Goal: Browse casually: Explore the website without a specific task or goal

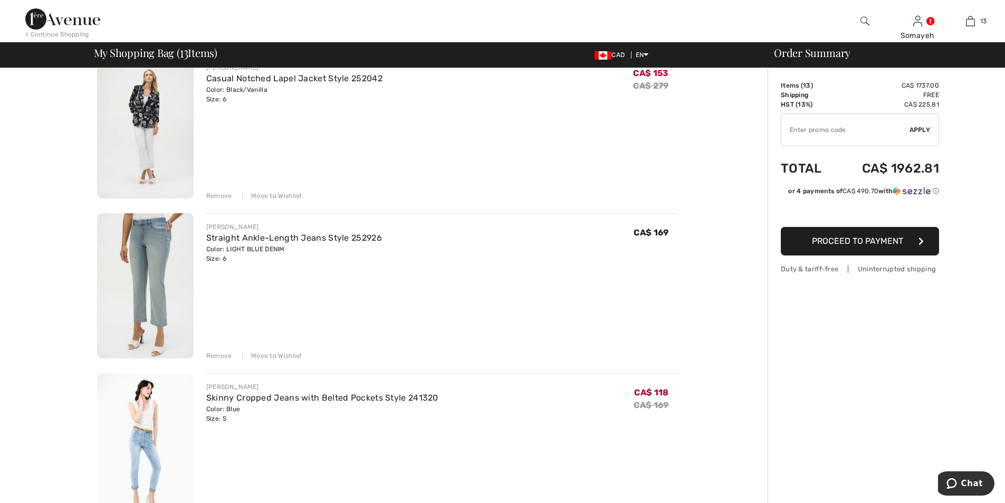
scroll to position [422, 0]
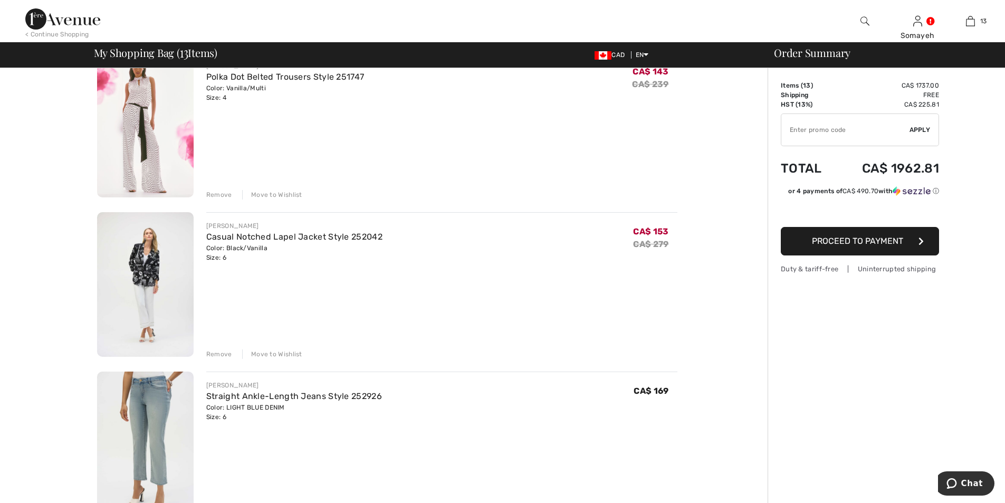
click at [155, 265] on img at bounding box center [145, 284] width 97 height 145
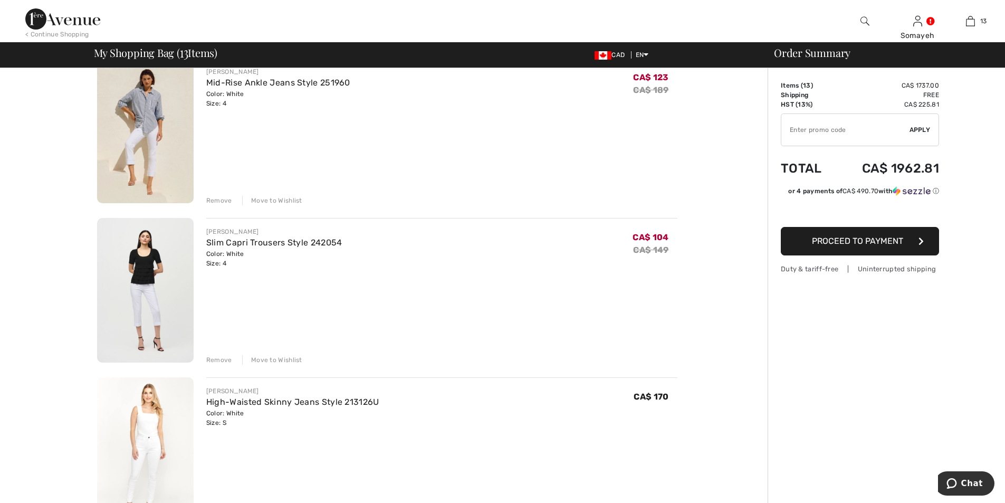
scroll to position [1214, 0]
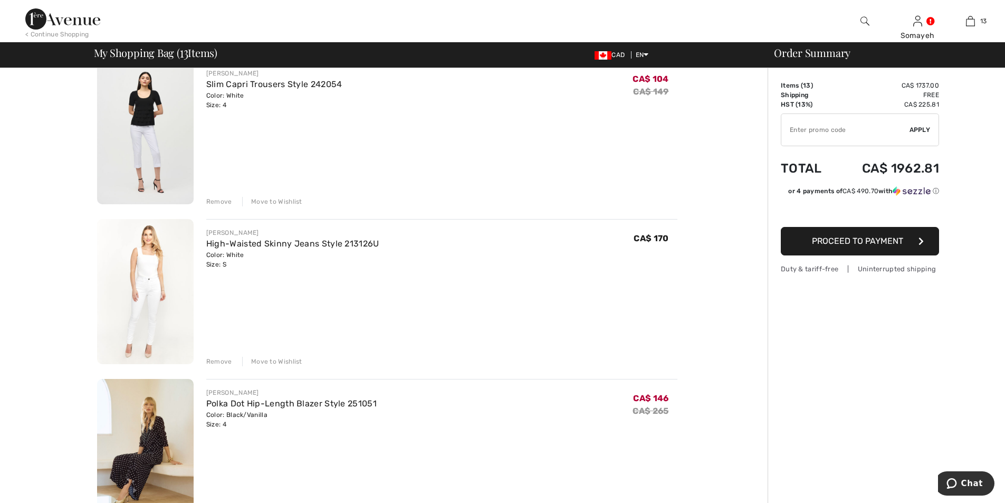
click at [136, 430] on img at bounding box center [145, 451] width 97 height 145
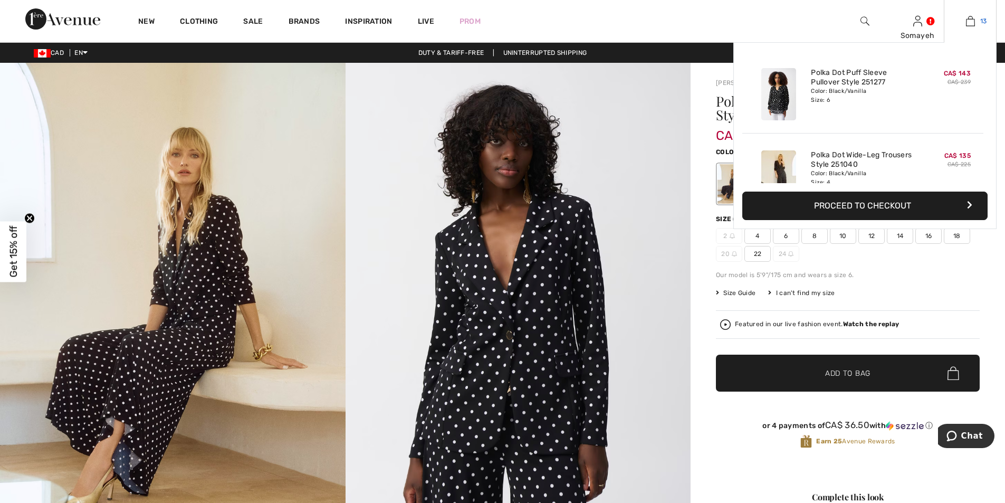
click at [971, 20] on img at bounding box center [970, 21] width 9 height 13
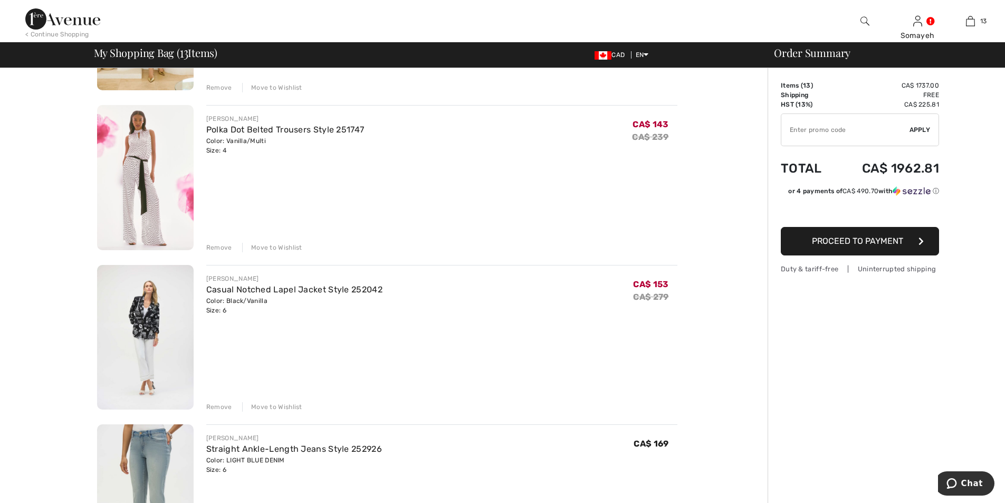
scroll to position [475, 0]
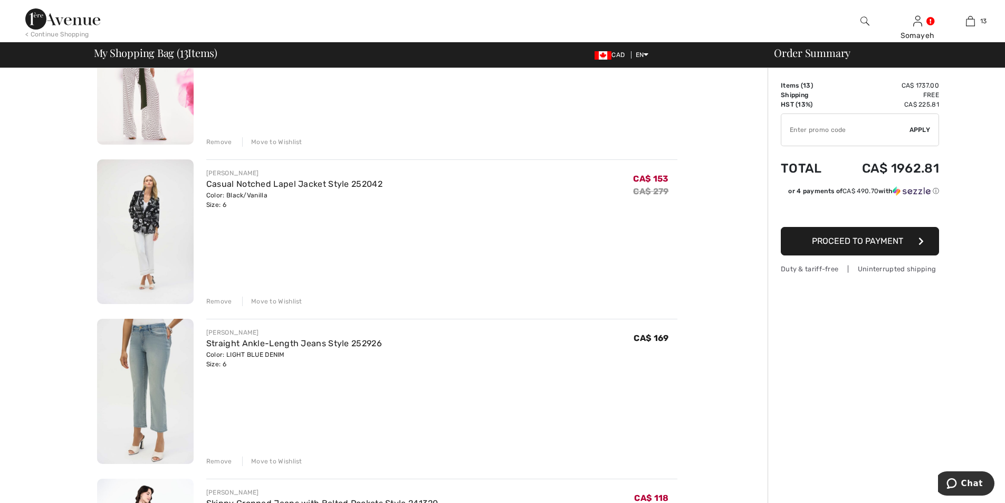
click at [151, 219] on img at bounding box center [145, 231] width 97 height 145
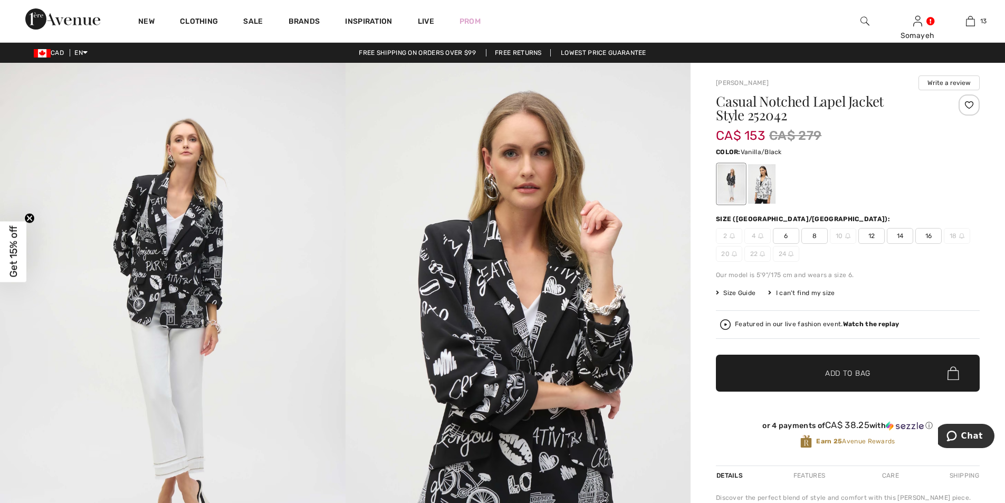
click at [768, 192] on div at bounding box center [761, 184] width 27 height 40
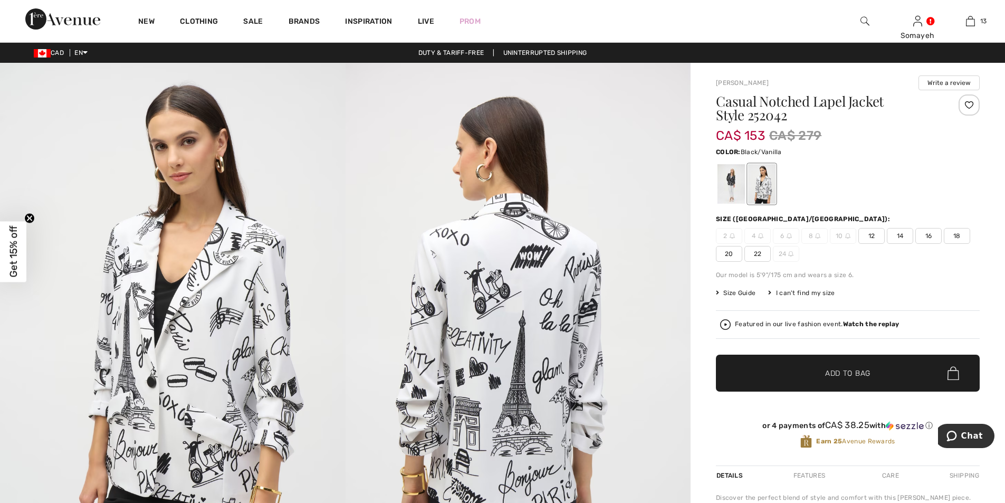
click at [729, 182] on div at bounding box center [731, 184] width 27 height 40
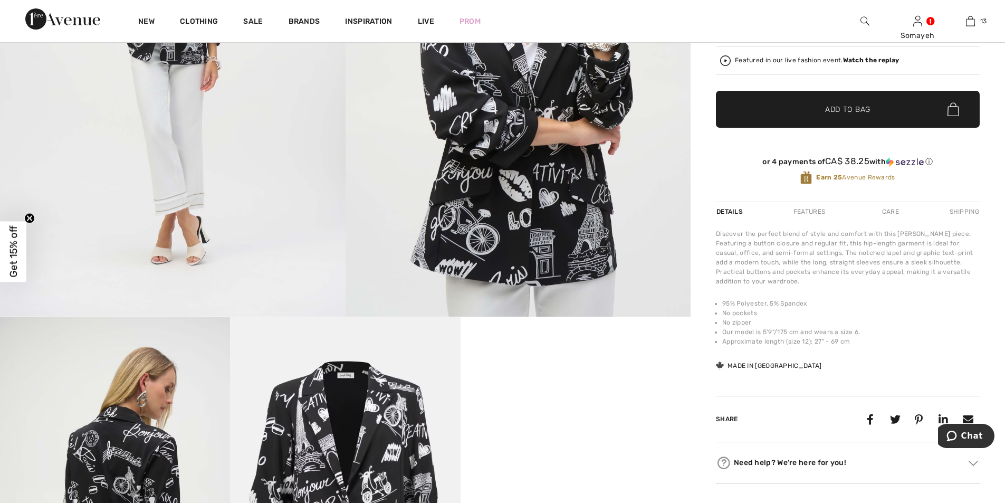
scroll to position [106, 0]
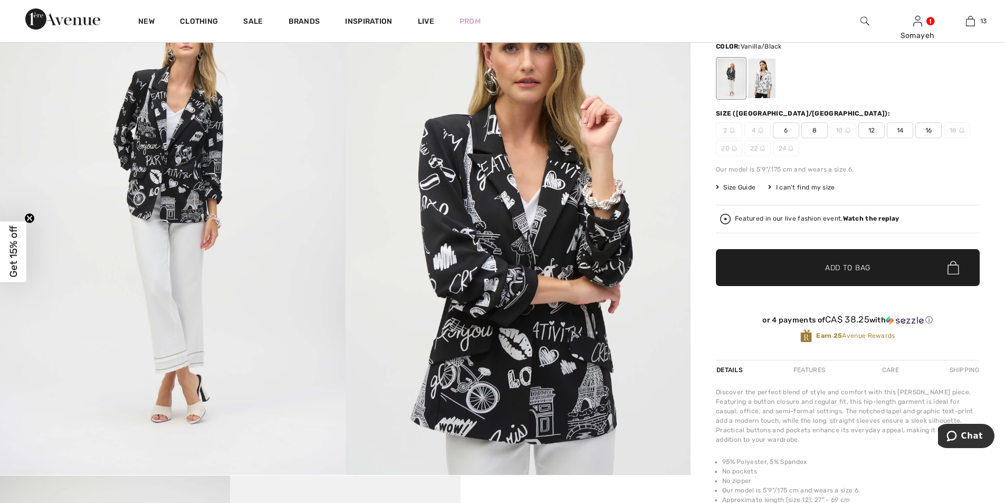
click at [762, 77] on div at bounding box center [761, 79] width 27 height 40
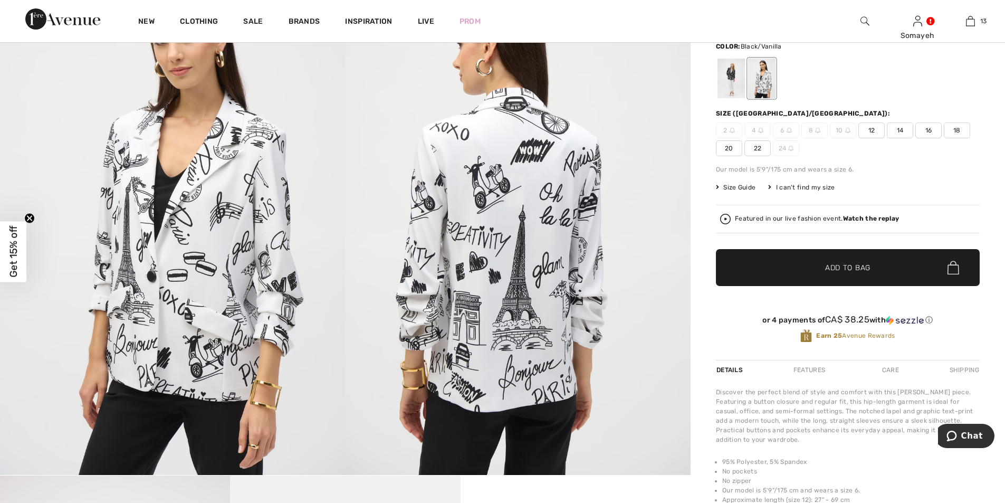
click at [736, 75] on div at bounding box center [731, 79] width 27 height 40
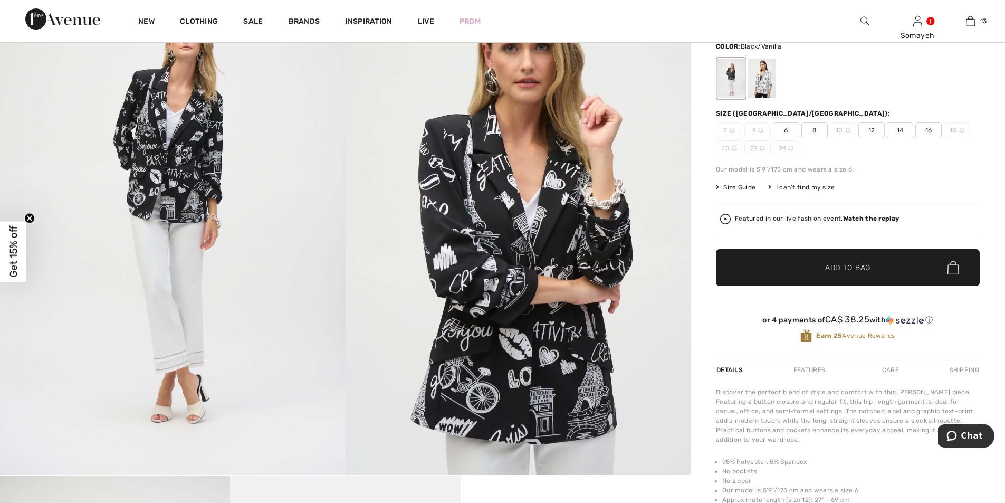
scroll to position [0, 0]
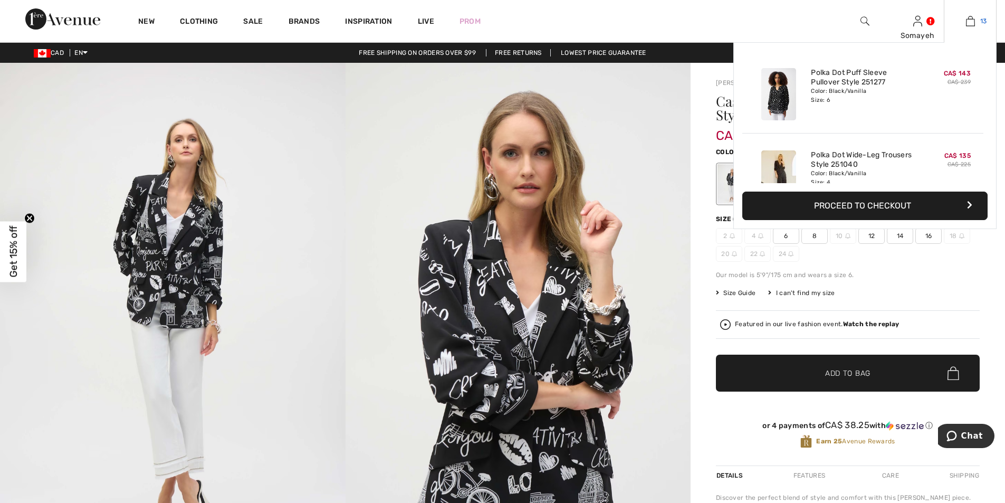
click at [971, 20] on img at bounding box center [970, 21] width 9 height 13
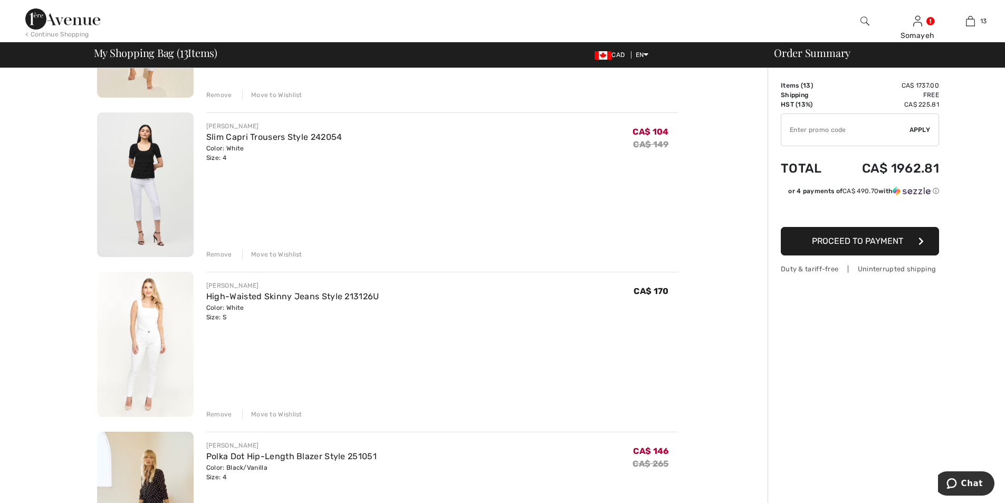
scroll to position [1319, 0]
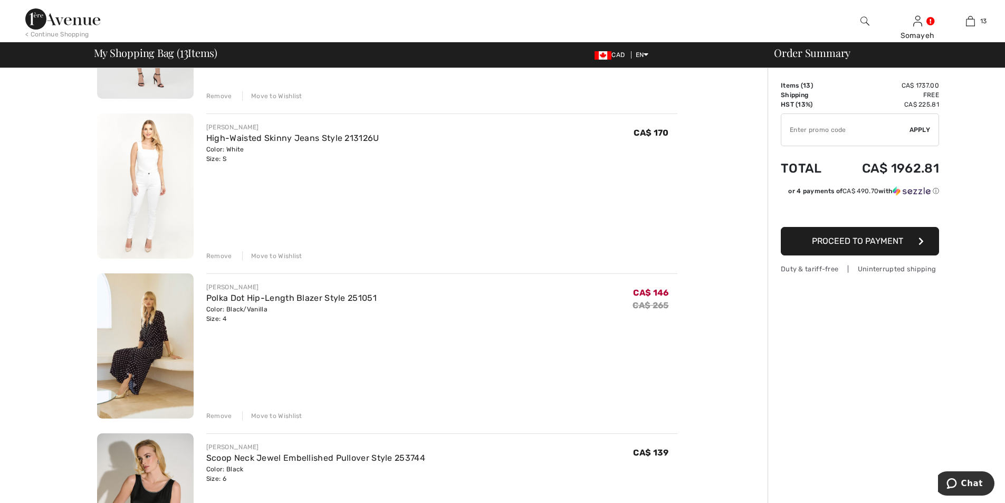
click at [151, 332] on img at bounding box center [145, 345] width 97 height 145
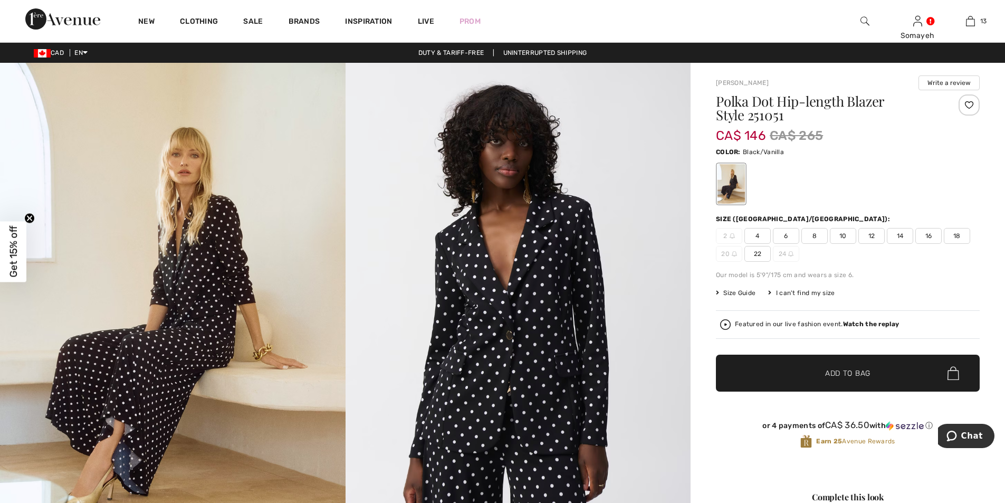
click at [216, 303] on img at bounding box center [173, 322] width 346 height 518
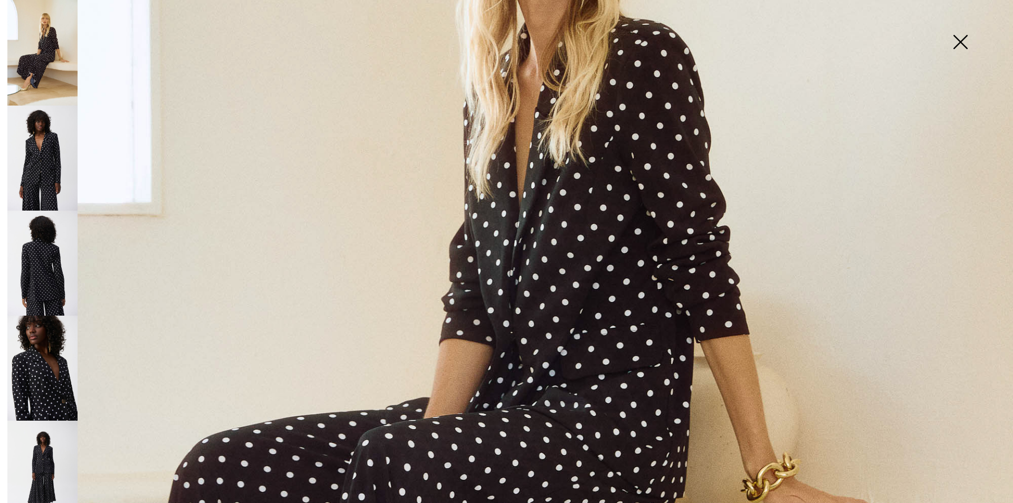
scroll to position [528, 0]
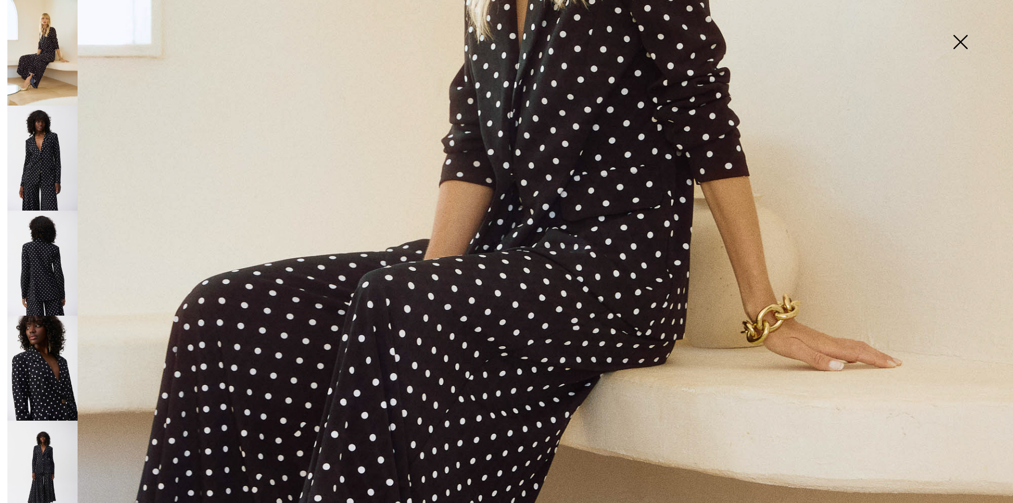
click at [54, 160] on img at bounding box center [42, 158] width 70 height 105
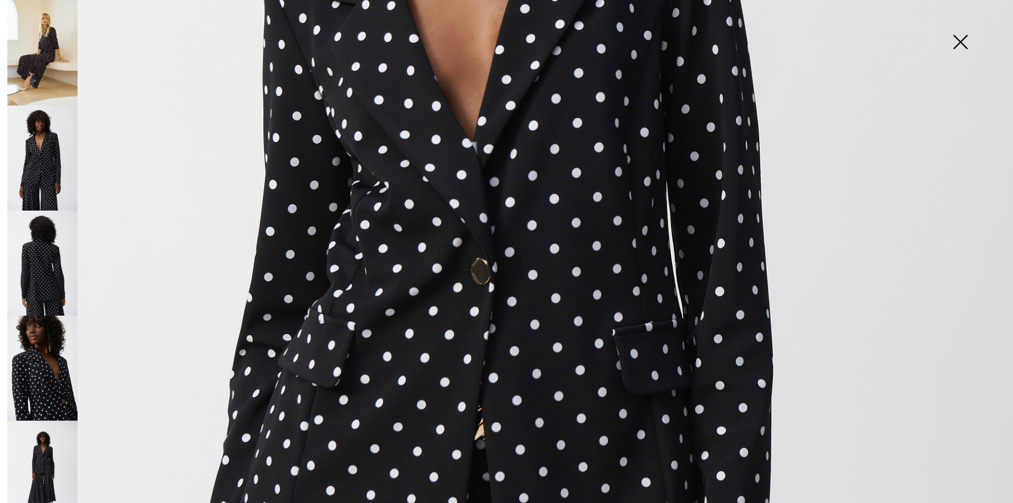
click at [45, 268] on img at bounding box center [42, 263] width 70 height 105
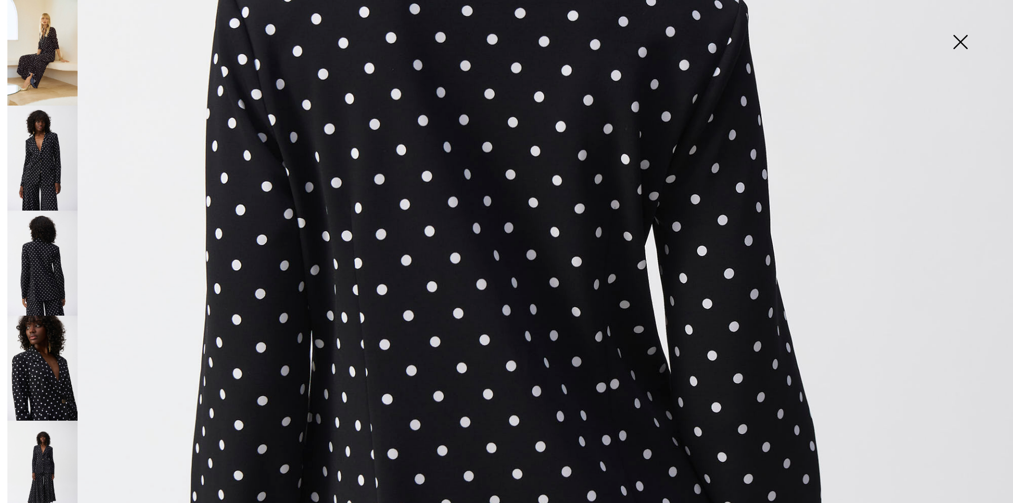
scroll to position [686, 0]
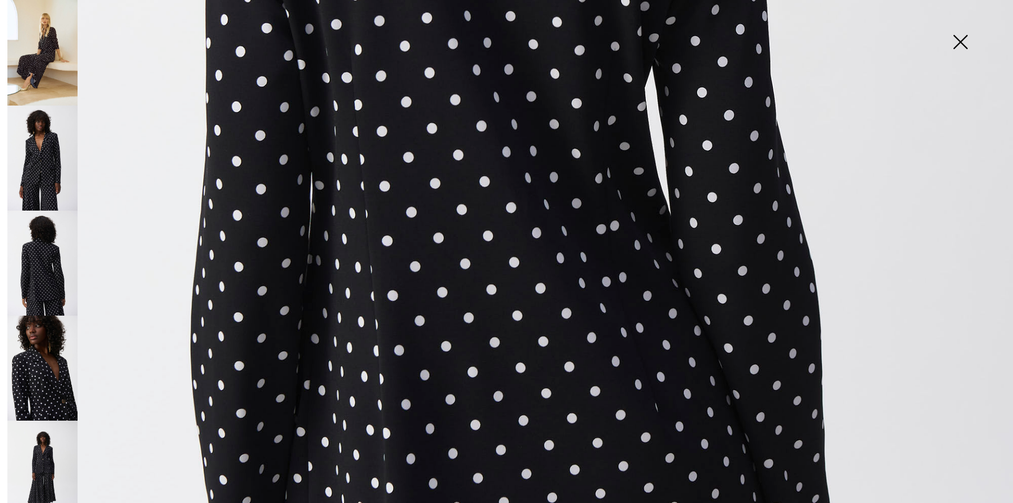
click at [49, 354] on img at bounding box center [42, 368] width 70 height 105
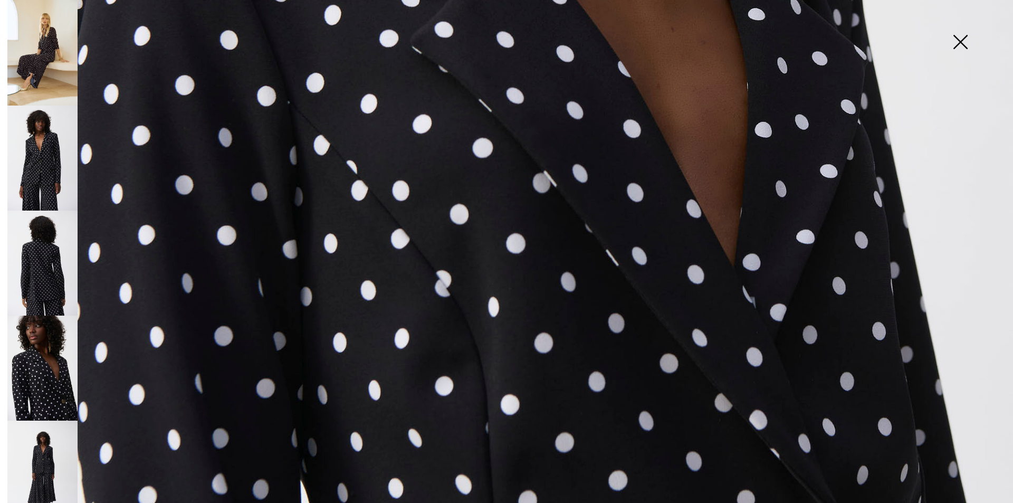
click at [37, 458] on img at bounding box center [42, 473] width 70 height 105
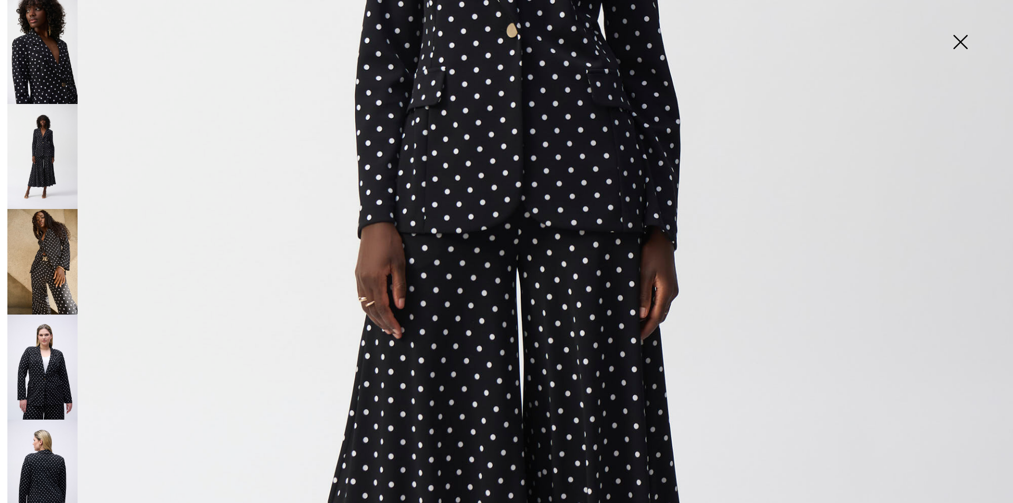
scroll to position [408, 0]
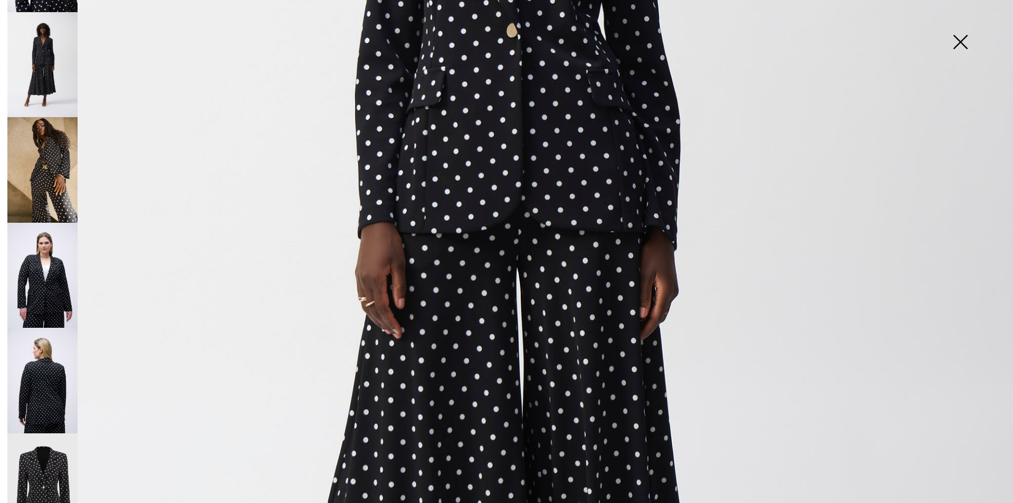
click at [50, 441] on img at bounding box center [42, 485] width 70 height 105
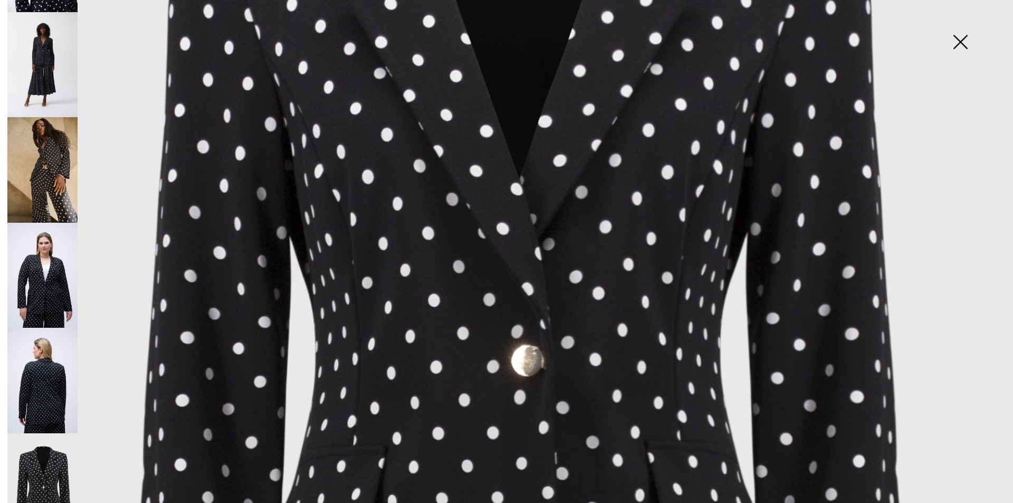
scroll to position [317, 0]
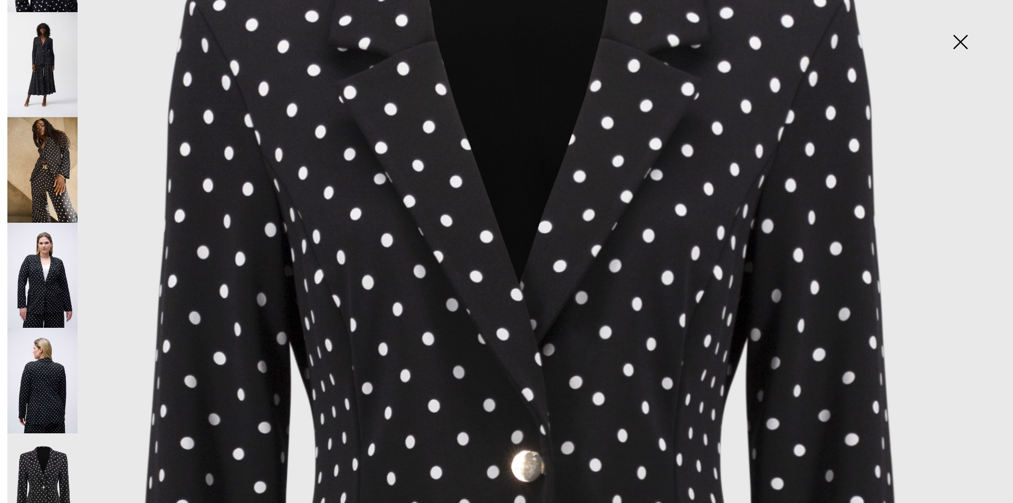
click at [52, 377] on img at bounding box center [42, 381] width 70 height 106
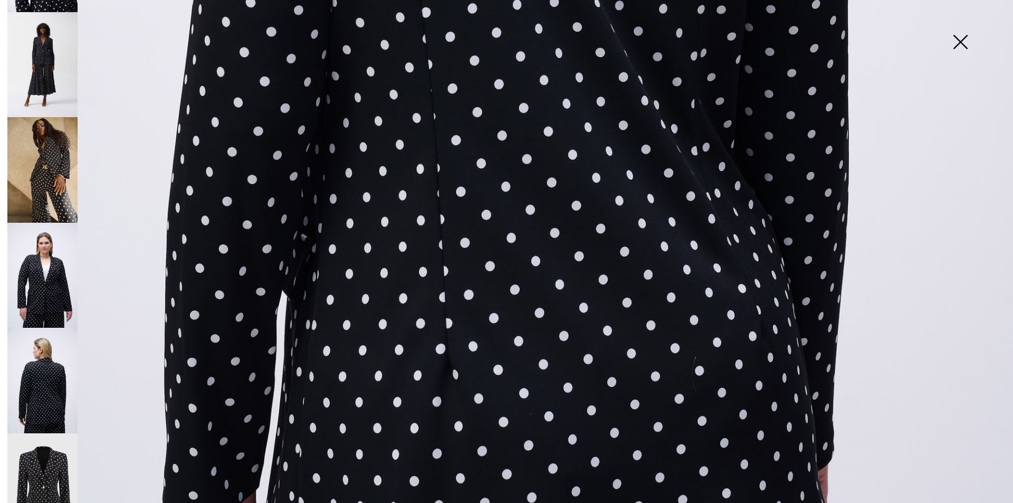
scroll to position [950, 0]
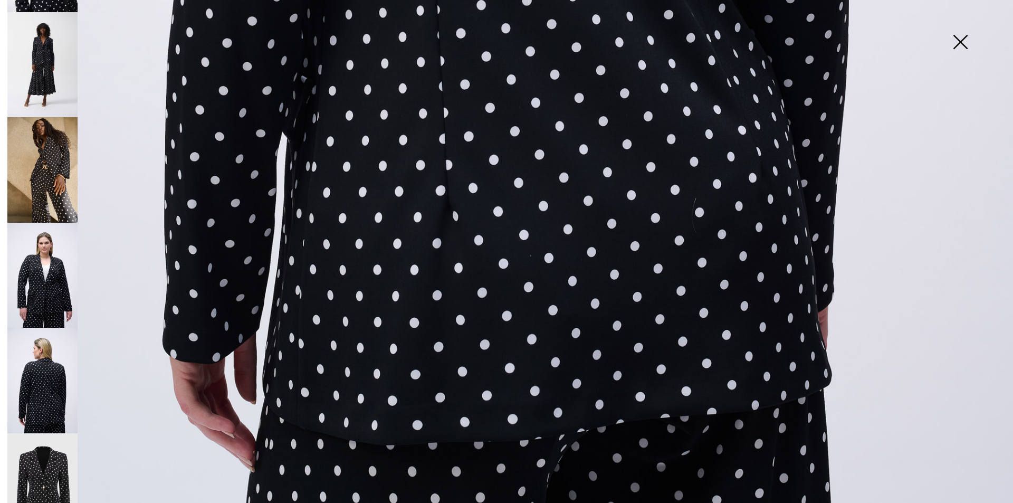
click at [41, 253] on img at bounding box center [42, 276] width 70 height 106
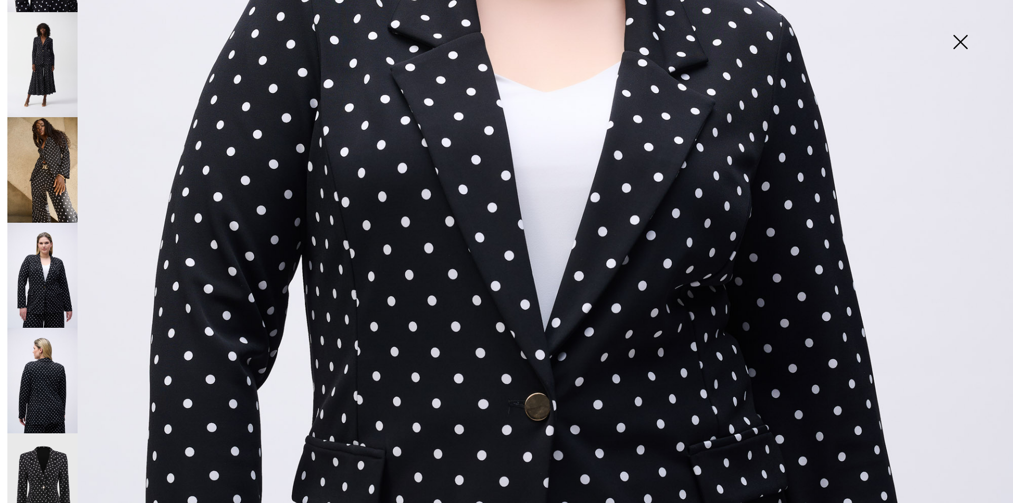
scroll to position [475, 0]
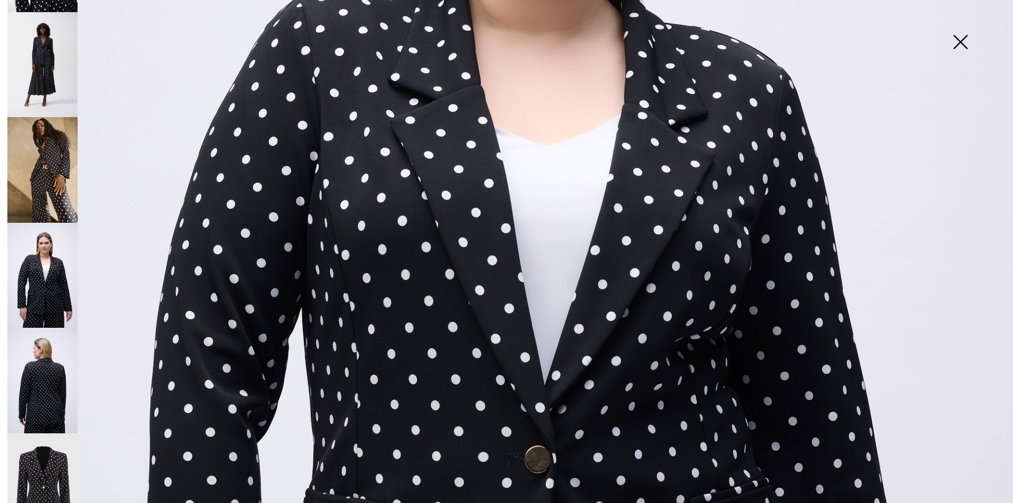
click at [43, 39] on img at bounding box center [42, 64] width 70 height 105
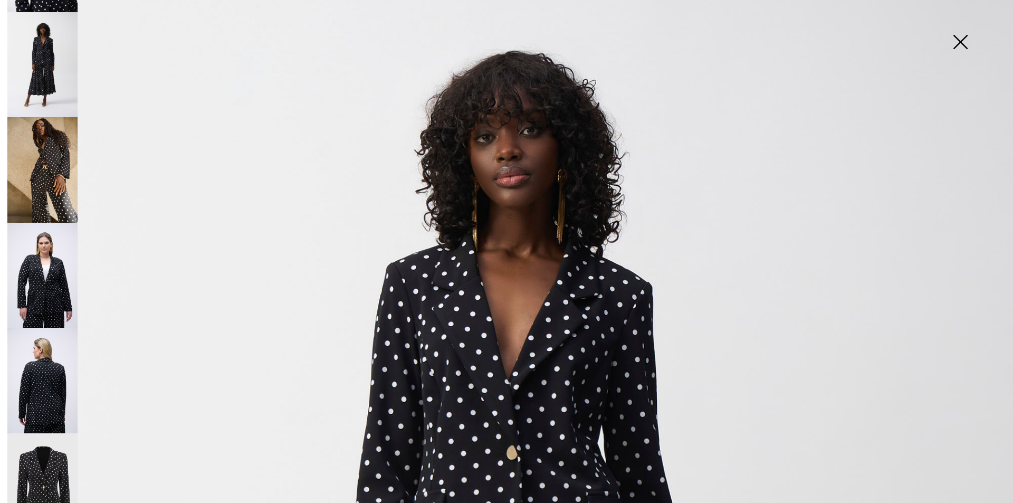
scroll to position [264, 0]
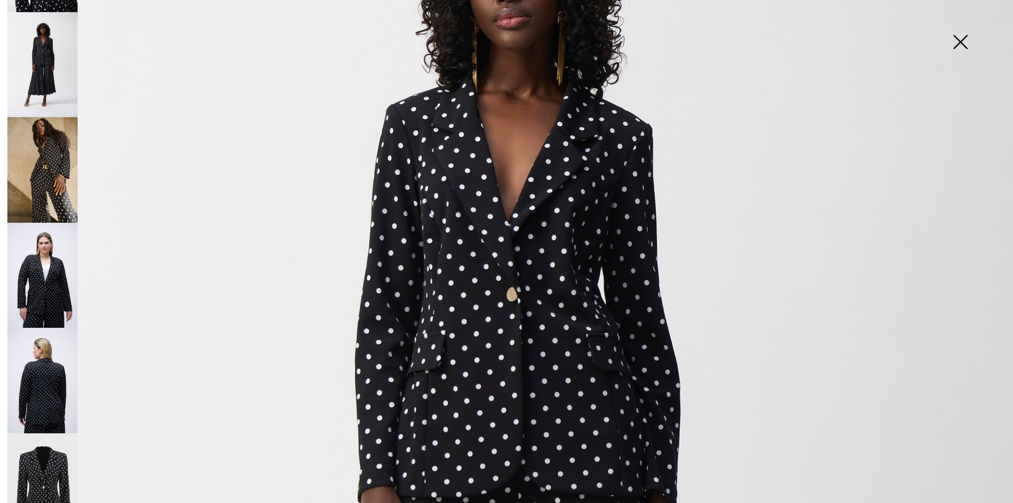
click at [54, 272] on img at bounding box center [42, 276] width 70 height 106
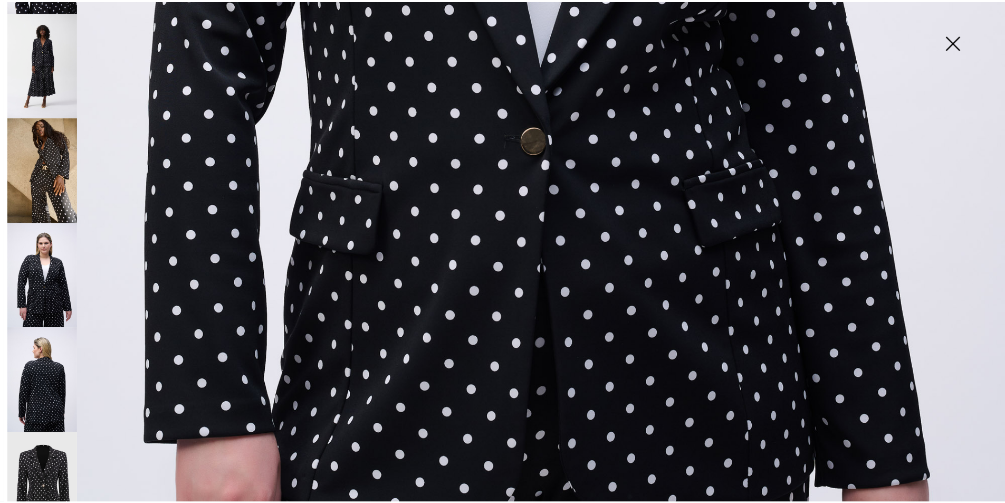
scroll to position [583, 0]
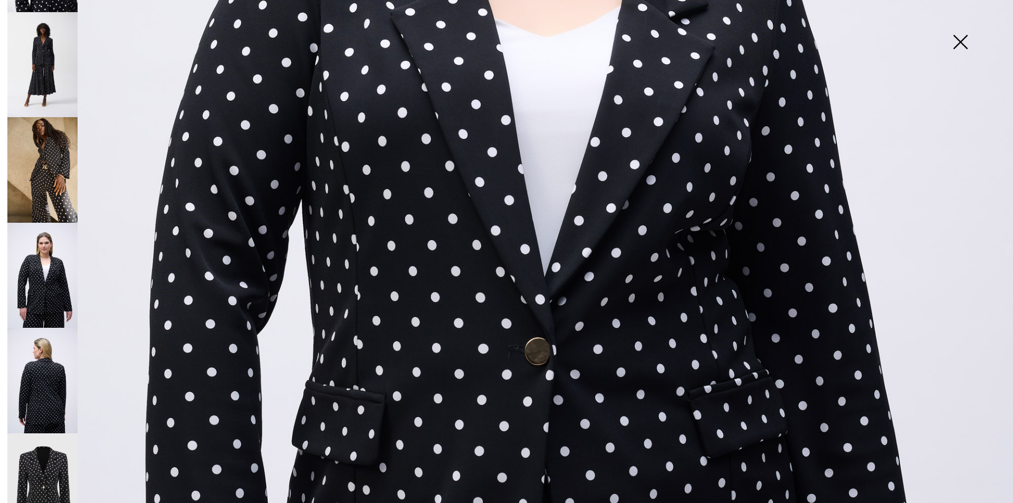
click at [962, 44] on img at bounding box center [960, 43] width 53 height 54
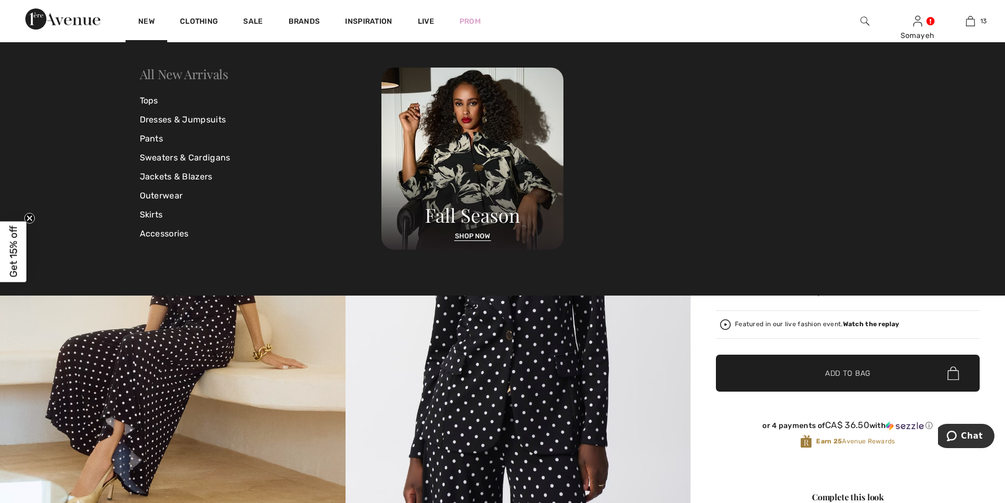
click at [159, 70] on link "All New Arrivals" at bounding box center [184, 73] width 89 height 17
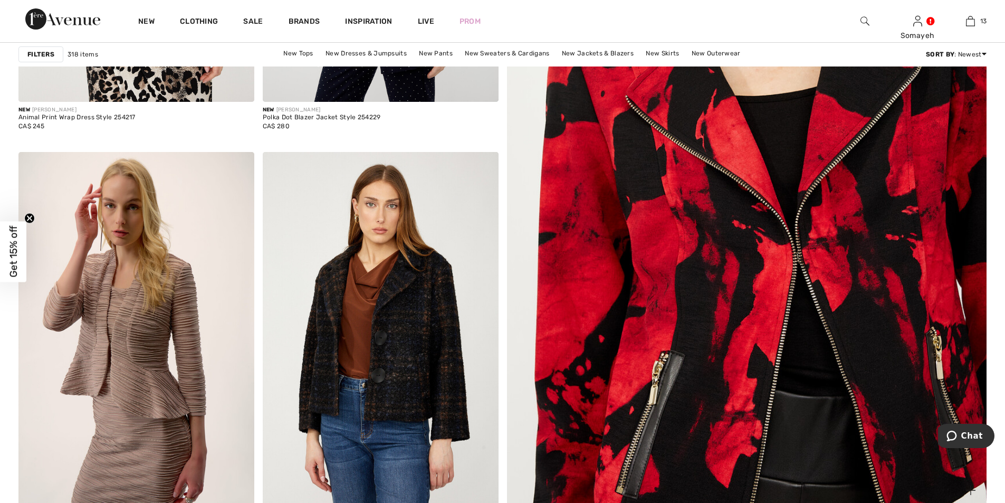
scroll to position [369, 0]
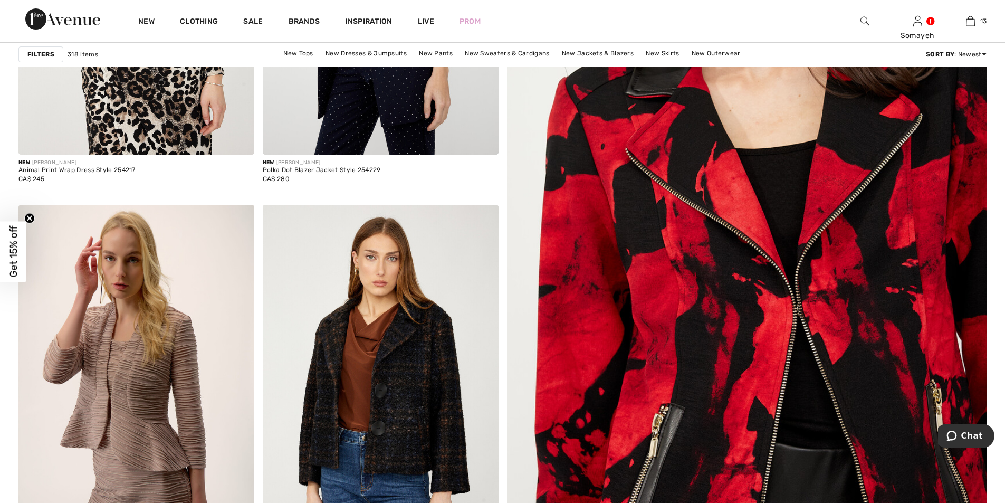
click at [717, 207] on img at bounding box center [747, 233] width 576 height 864
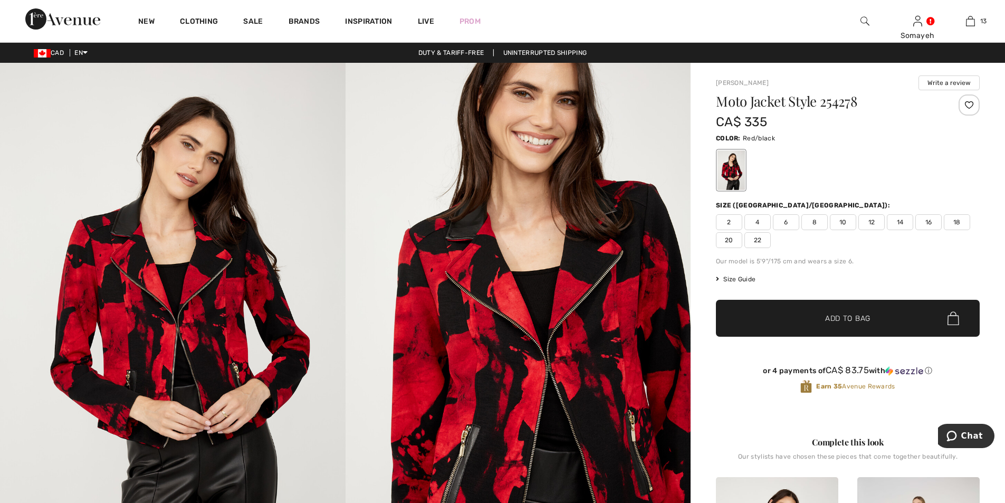
click at [243, 303] on img at bounding box center [173, 322] width 346 height 518
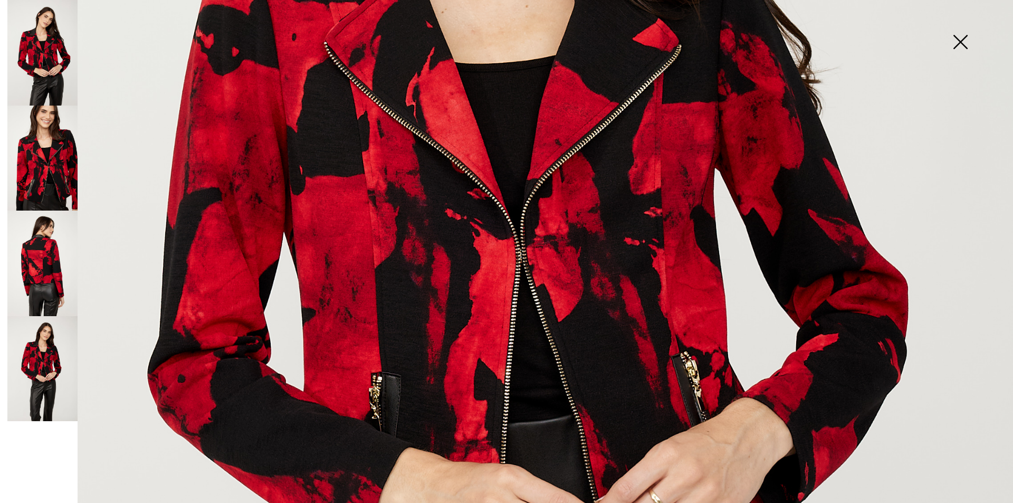
scroll to position [739, 0]
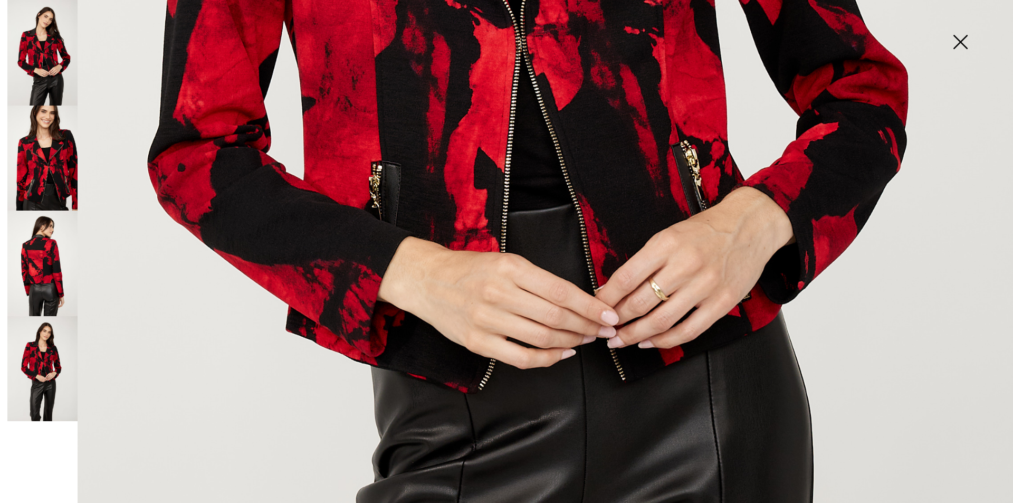
click at [58, 161] on img at bounding box center [42, 159] width 70 height 106
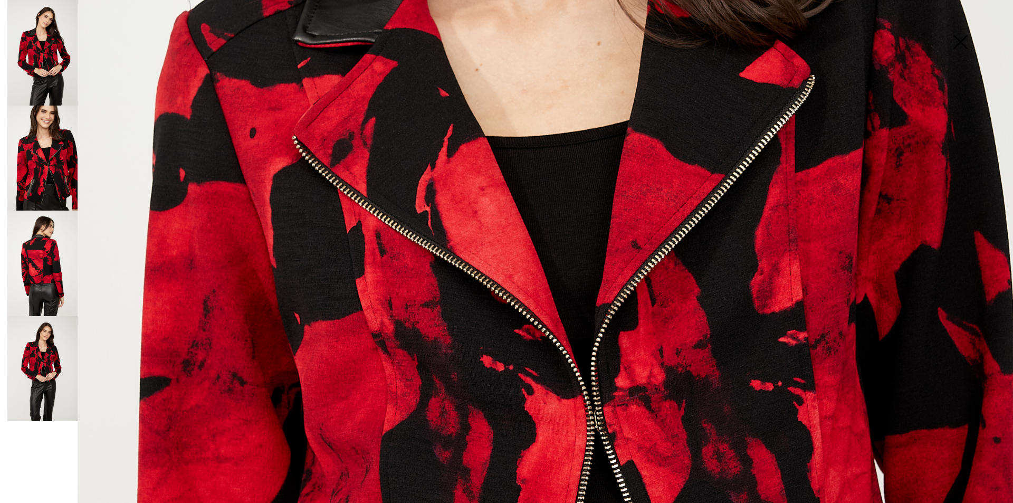
scroll to position [264, 0]
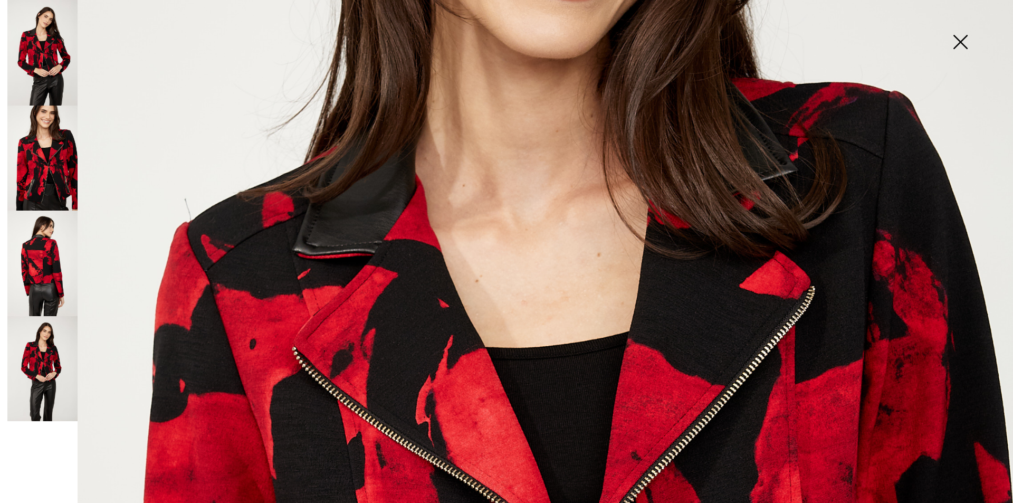
click at [58, 252] on img at bounding box center [42, 264] width 70 height 106
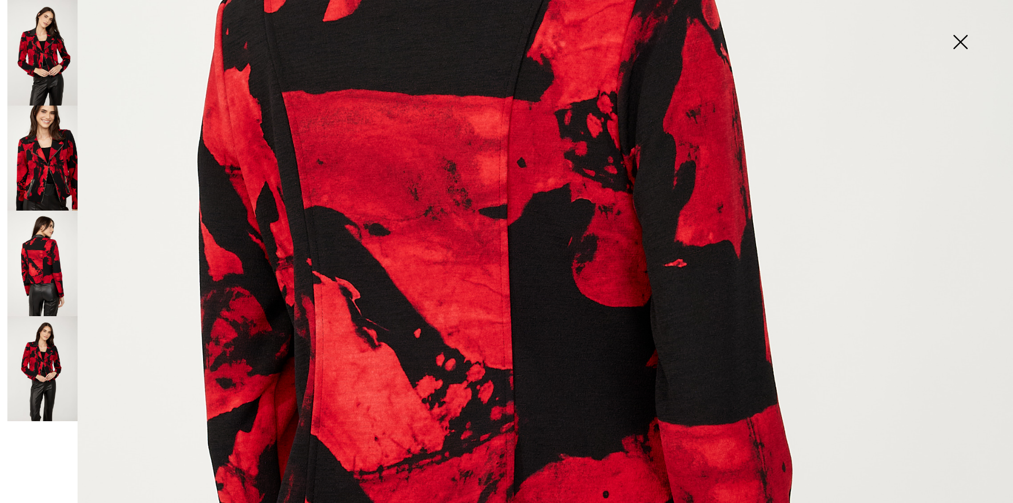
scroll to position [686, 0]
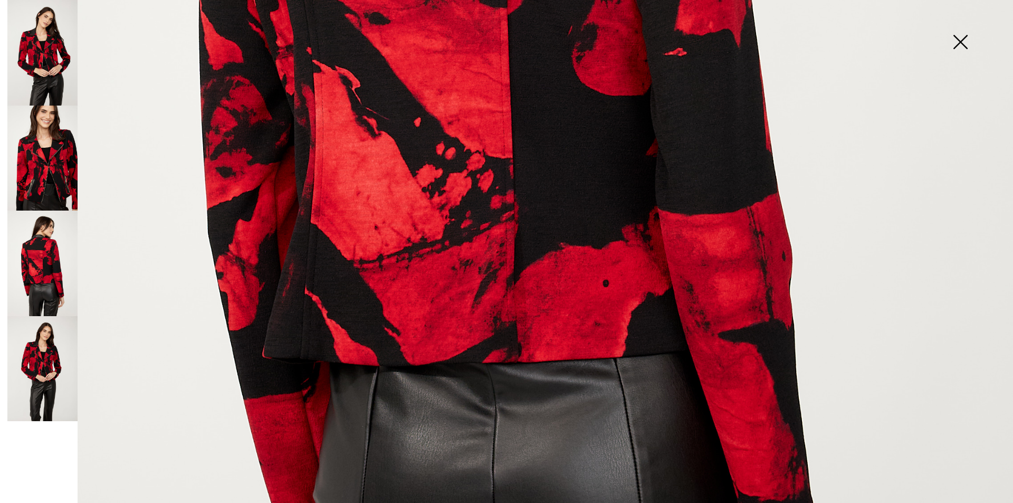
click at [35, 367] on img at bounding box center [42, 369] width 70 height 106
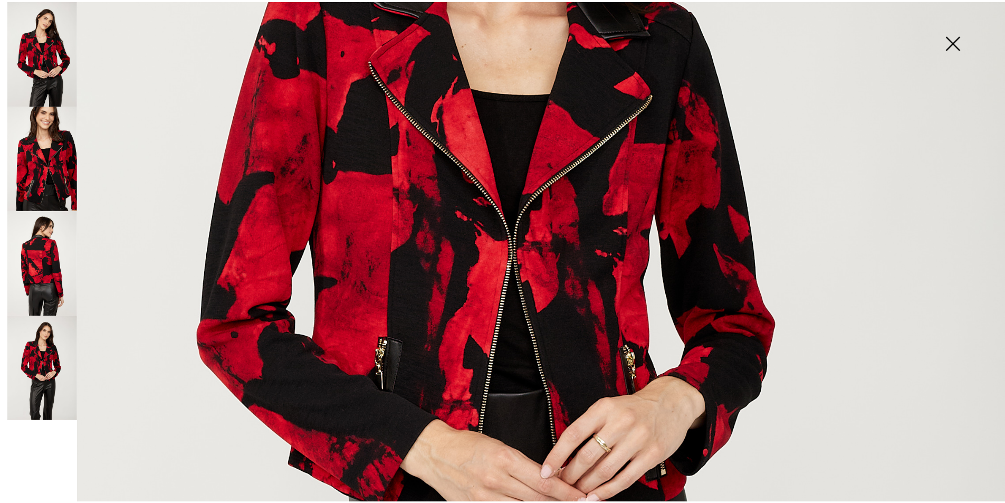
scroll to position [211, 0]
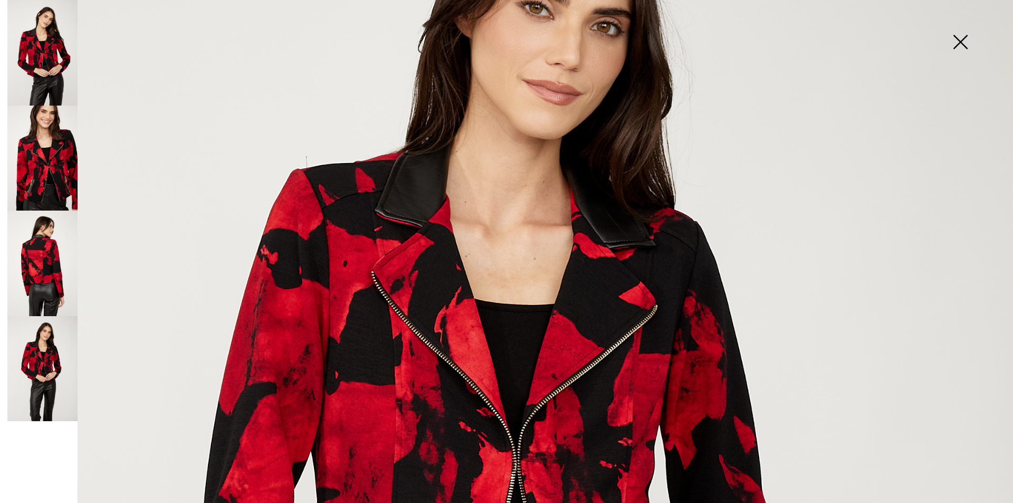
click at [959, 41] on img at bounding box center [960, 43] width 53 height 54
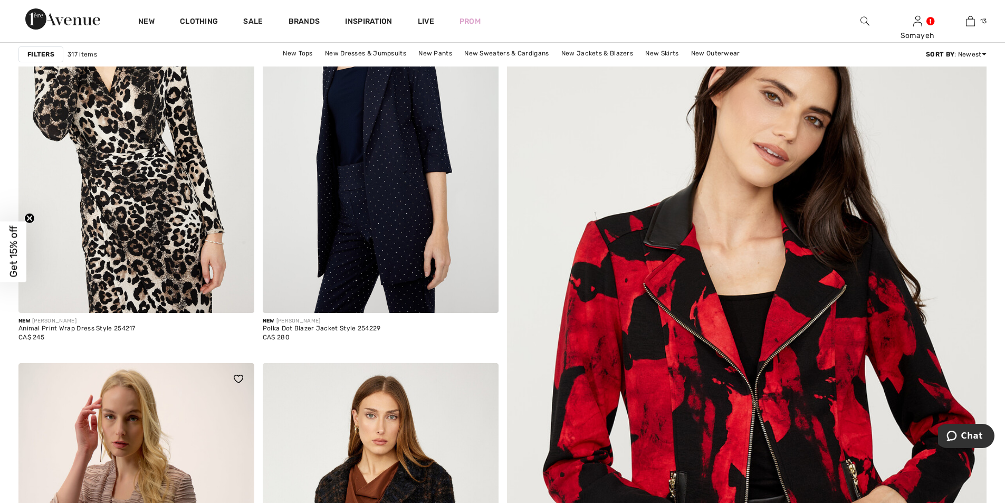
scroll to position [53, 0]
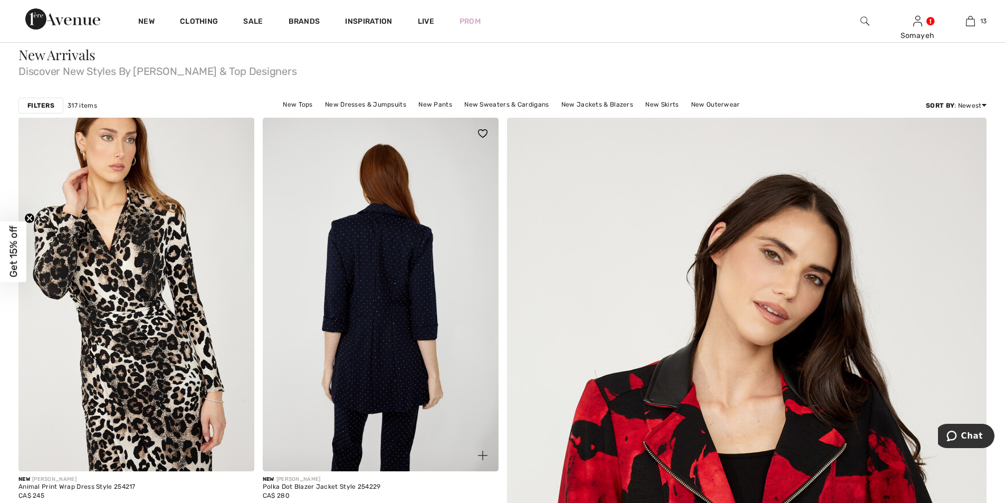
click at [382, 280] on img at bounding box center [381, 295] width 236 height 354
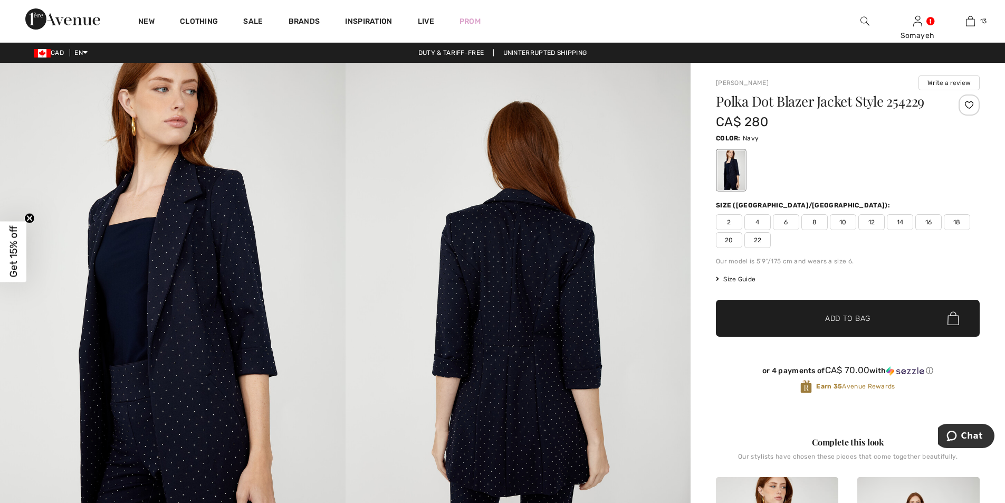
click at [231, 275] on img at bounding box center [173, 322] width 346 height 518
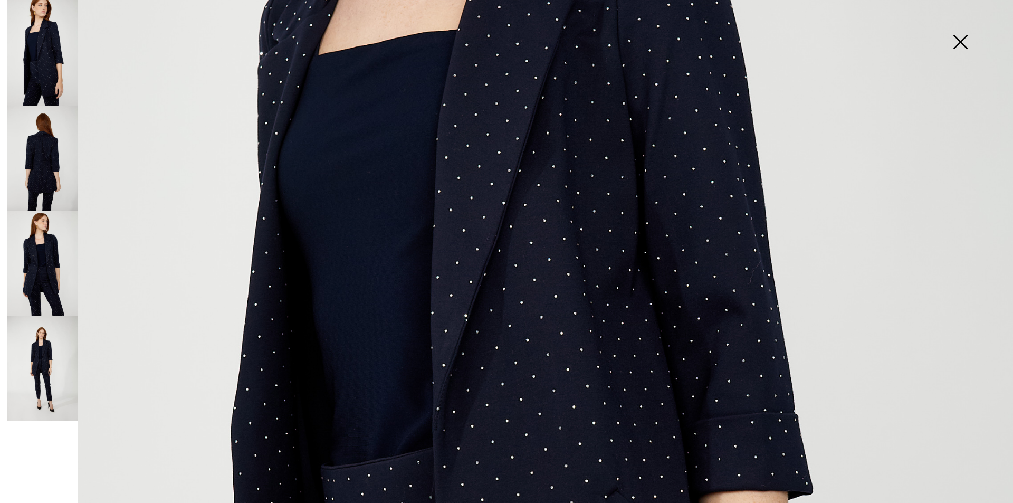
scroll to position [686, 0]
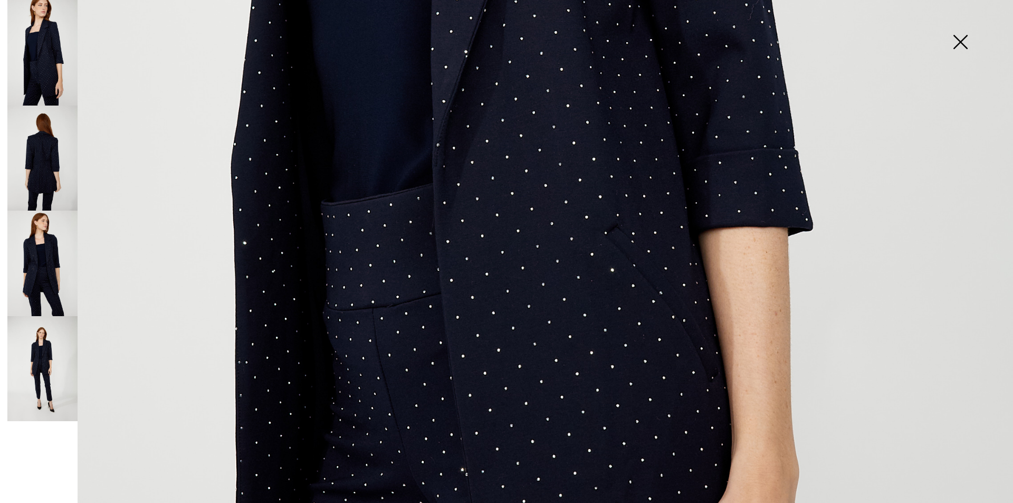
click at [44, 155] on img at bounding box center [42, 159] width 70 height 106
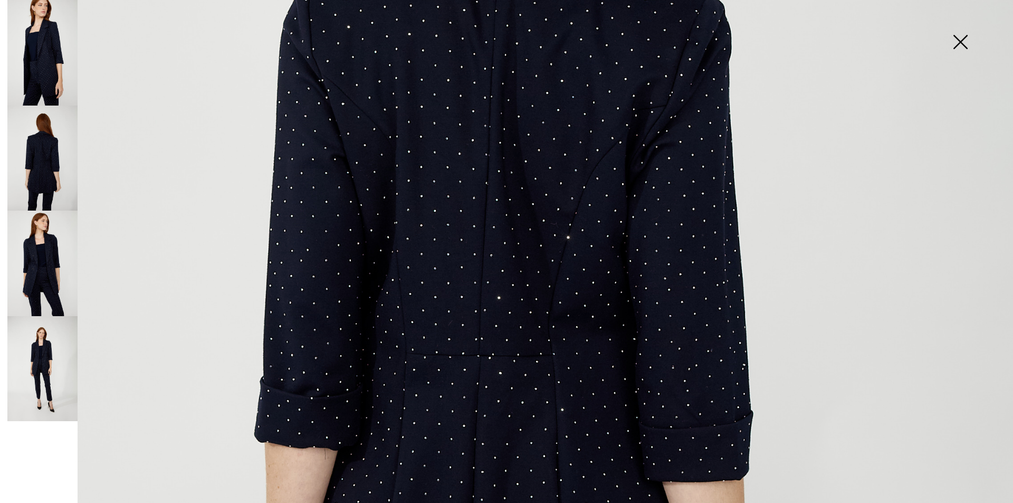
scroll to position [844, 0]
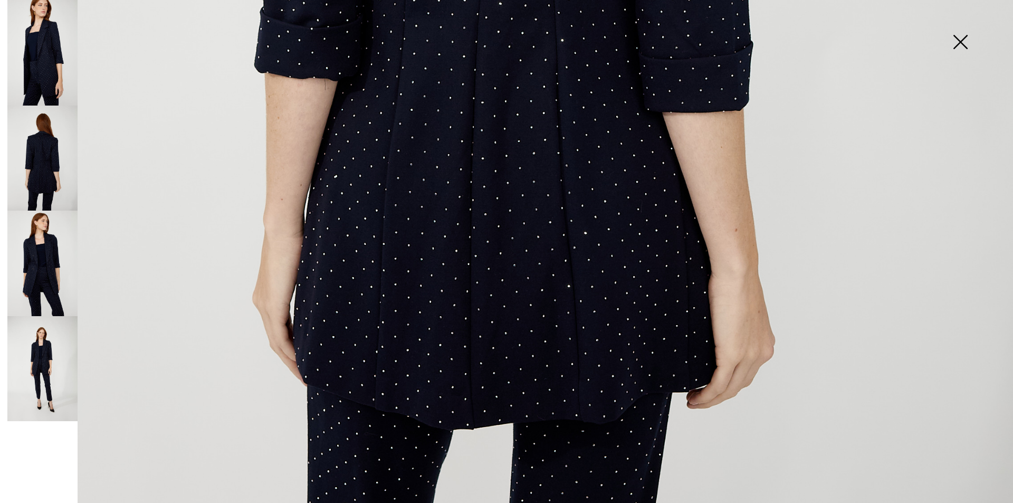
click at [34, 253] on img at bounding box center [42, 264] width 70 height 106
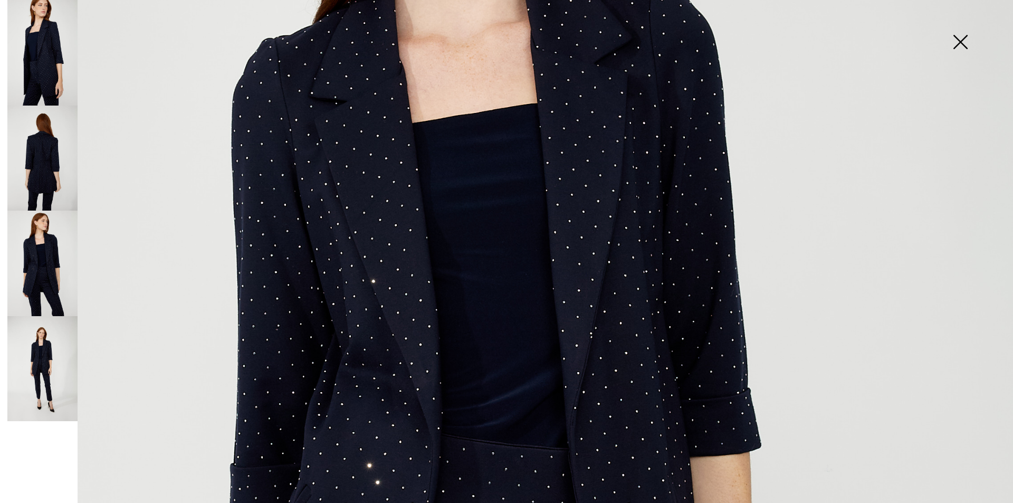
scroll to position [211, 0]
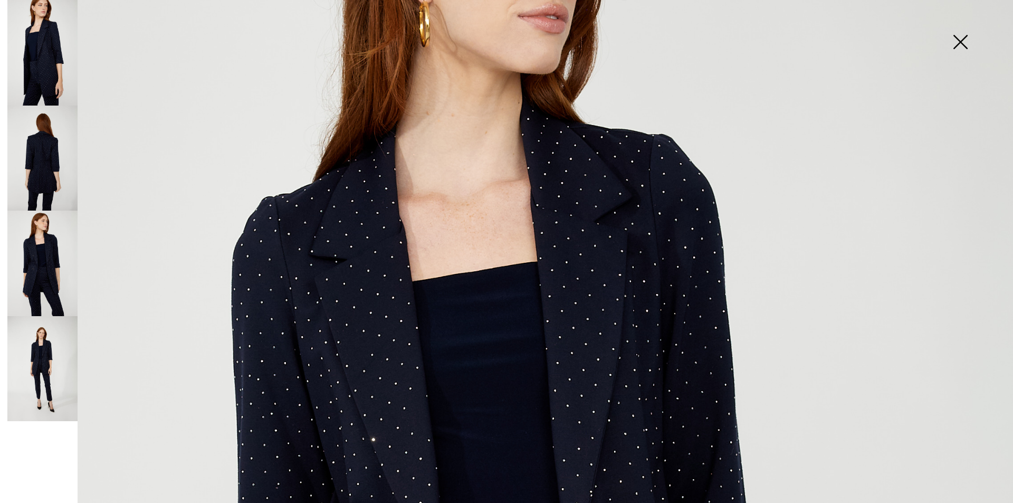
click at [43, 356] on img at bounding box center [42, 369] width 70 height 106
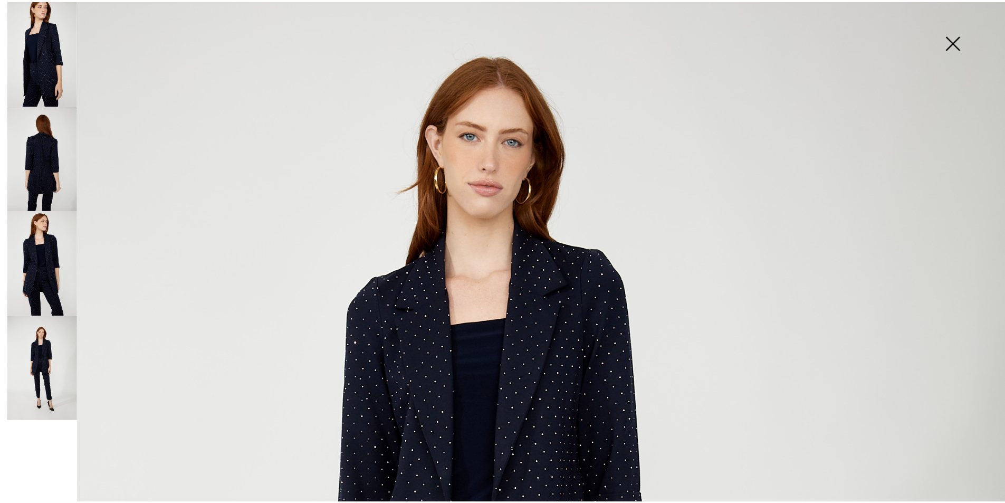
scroll to position [53, 0]
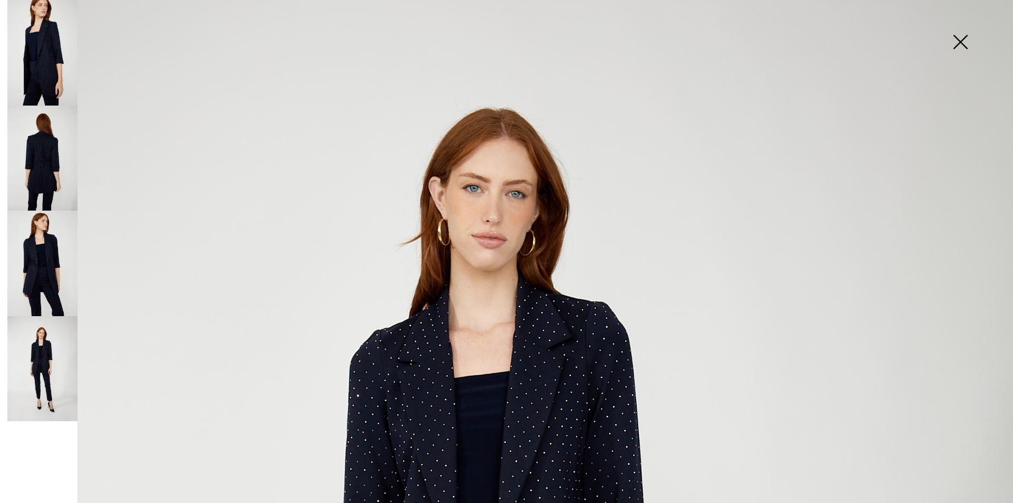
click at [955, 39] on img at bounding box center [960, 43] width 53 height 54
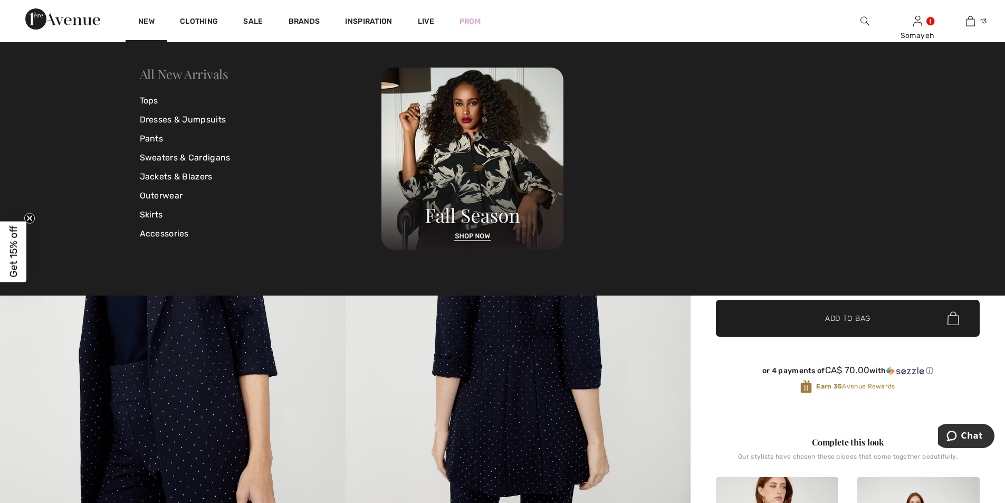
click at [169, 76] on link "All New Arrivals" at bounding box center [184, 73] width 89 height 17
